Goal: Task Accomplishment & Management: Use online tool/utility

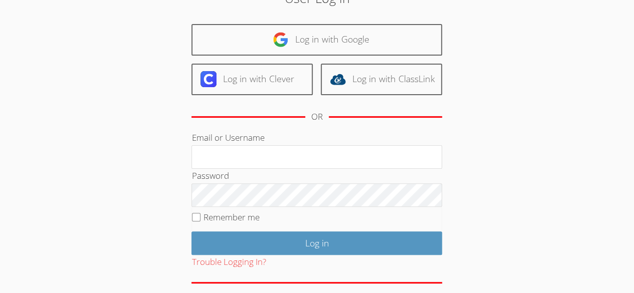
scroll to position [56, 0]
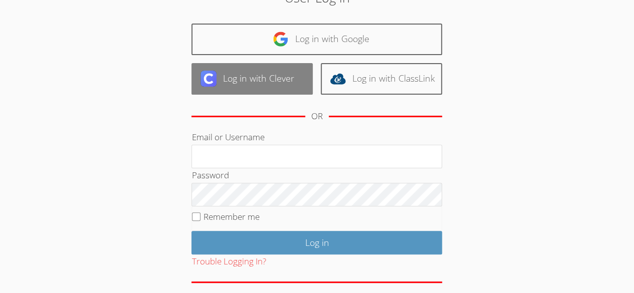
click at [253, 90] on link "Log in with Clever" at bounding box center [251, 79] width 121 height 32
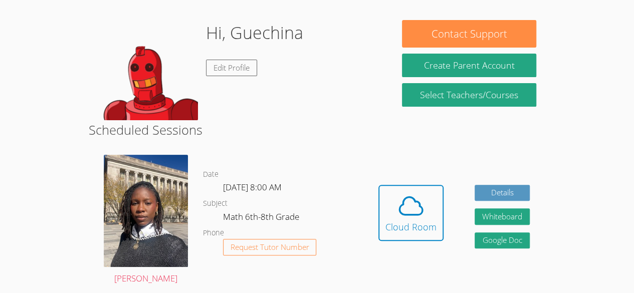
scroll to position [76, 0]
click at [405, 208] on icon at bounding box center [411, 206] width 28 height 28
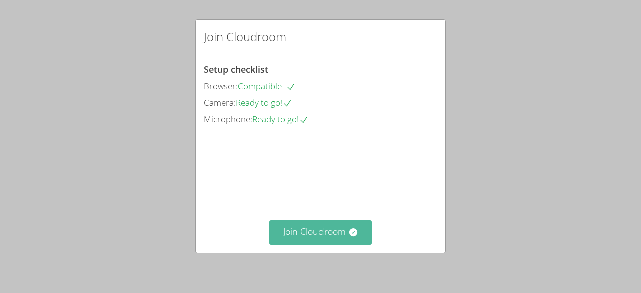
click at [289, 229] on button "Join Cloudroom" at bounding box center [320, 232] width 103 height 25
click at [284, 244] on button "Join Cloudroom" at bounding box center [320, 232] width 103 height 25
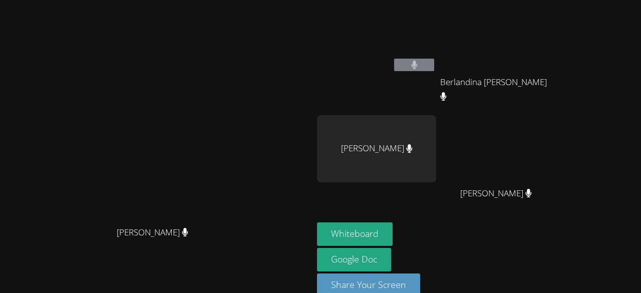
click at [1, 135] on main "[PERSON_NAME] [PERSON_NAME]" at bounding box center [156, 155] width 313 height 311
click at [0, 123] on main "Darine Odigé Darine Odigé" at bounding box center [156, 155] width 313 height 311
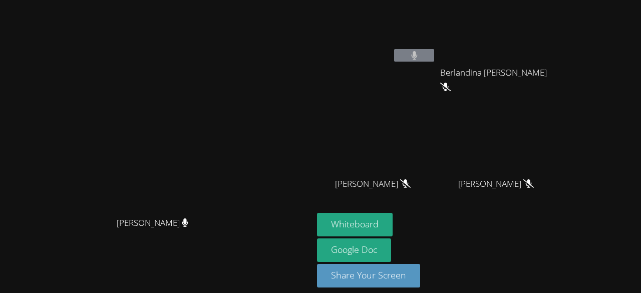
scroll to position [17, 0]
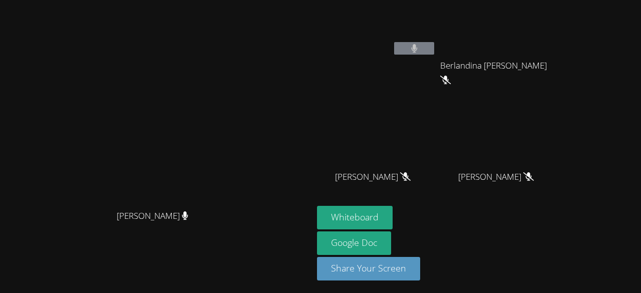
click at [232, 186] on video at bounding box center [157, 119] width 150 height 172
click at [390, 210] on button "Whiteboard" at bounding box center [355, 218] width 76 height 24
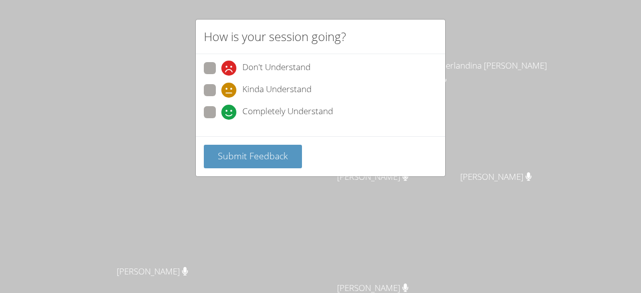
scroll to position [72, 0]
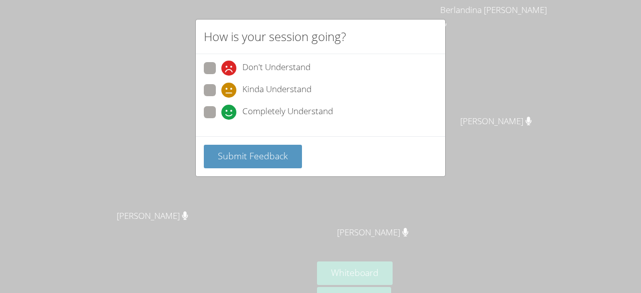
click at [320, 108] on span "Completely Understand" at bounding box center [287, 112] width 91 height 15
click at [230, 108] on input "Completely Understand" at bounding box center [225, 110] width 9 height 9
radio input "true"
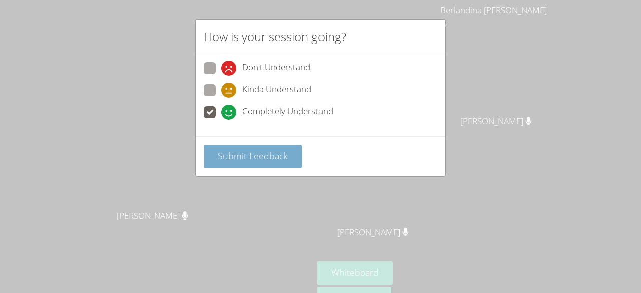
click at [275, 160] on span "Submit Feedback" at bounding box center [253, 156] width 70 height 12
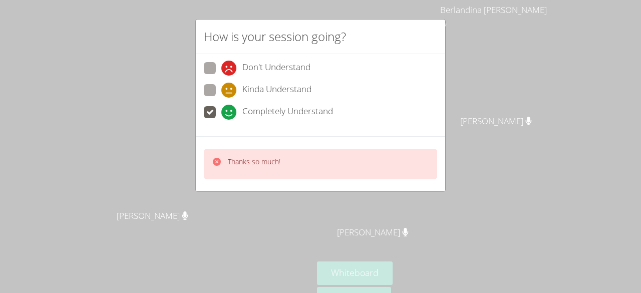
click at [474, 53] on div "How is your session going? Don't Understand Kinda Understand Completely Underst…" at bounding box center [320, 146] width 641 height 293
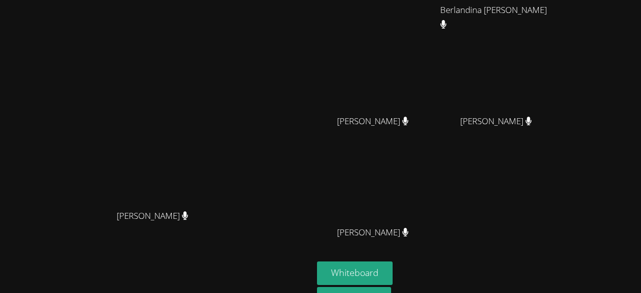
click at [415, 159] on video at bounding box center [376, 187] width 119 height 67
